Goal: Book appointment/travel/reservation

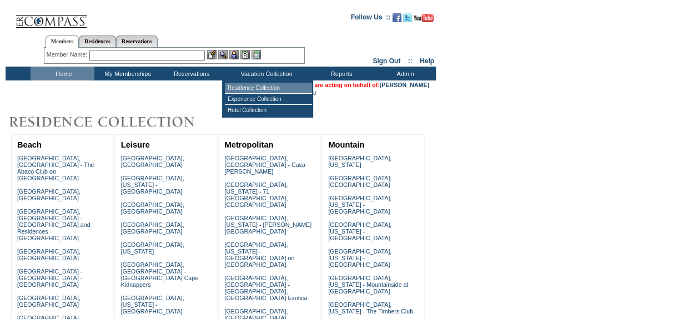
click at [253, 87] on td "Residence Collection" at bounding box center [268, 88] width 87 height 11
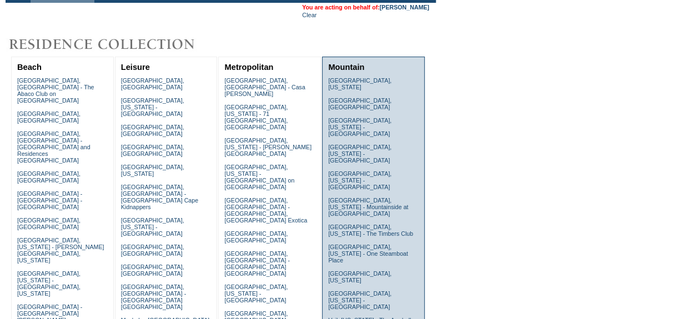
scroll to position [100, 0]
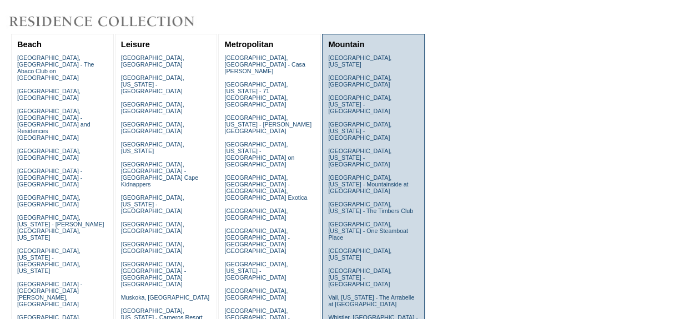
click at [345, 237] on td "[GEOGRAPHIC_DATA], [US_STATE] [GEOGRAPHIC_DATA], [GEOGRAPHIC_DATA] [GEOGRAPHIC_…" at bounding box center [373, 194] width 96 height 285
click at [346, 294] on link "Vail, [US_STATE] - The Arrabelle at [GEOGRAPHIC_DATA]" at bounding box center [371, 300] width 86 height 13
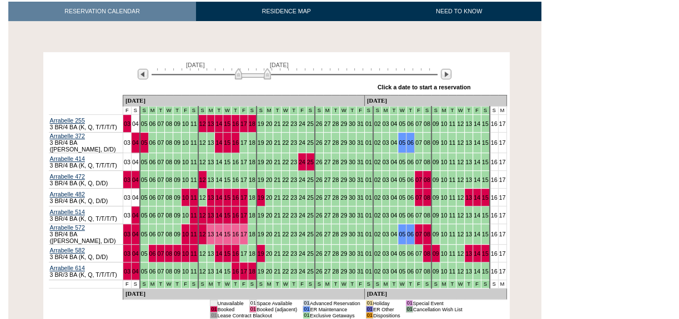
scroll to position [202, 0]
